Goal: Consume media (video, audio): Consume media (video, audio)

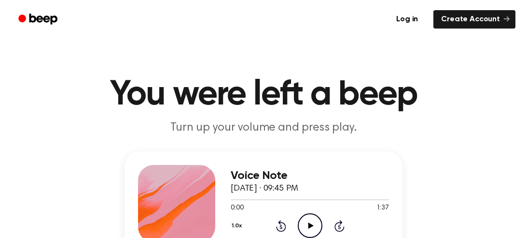
click at [185, 132] on p "Turn up your volume and press play." at bounding box center [263, 128] width 371 height 16
click at [315, 227] on icon "Play Audio" at bounding box center [310, 225] width 25 height 25
click at [307, 218] on icon "Play Audio" at bounding box center [310, 225] width 25 height 25
